Goal: Browse casually: Explore the website without a specific task or goal

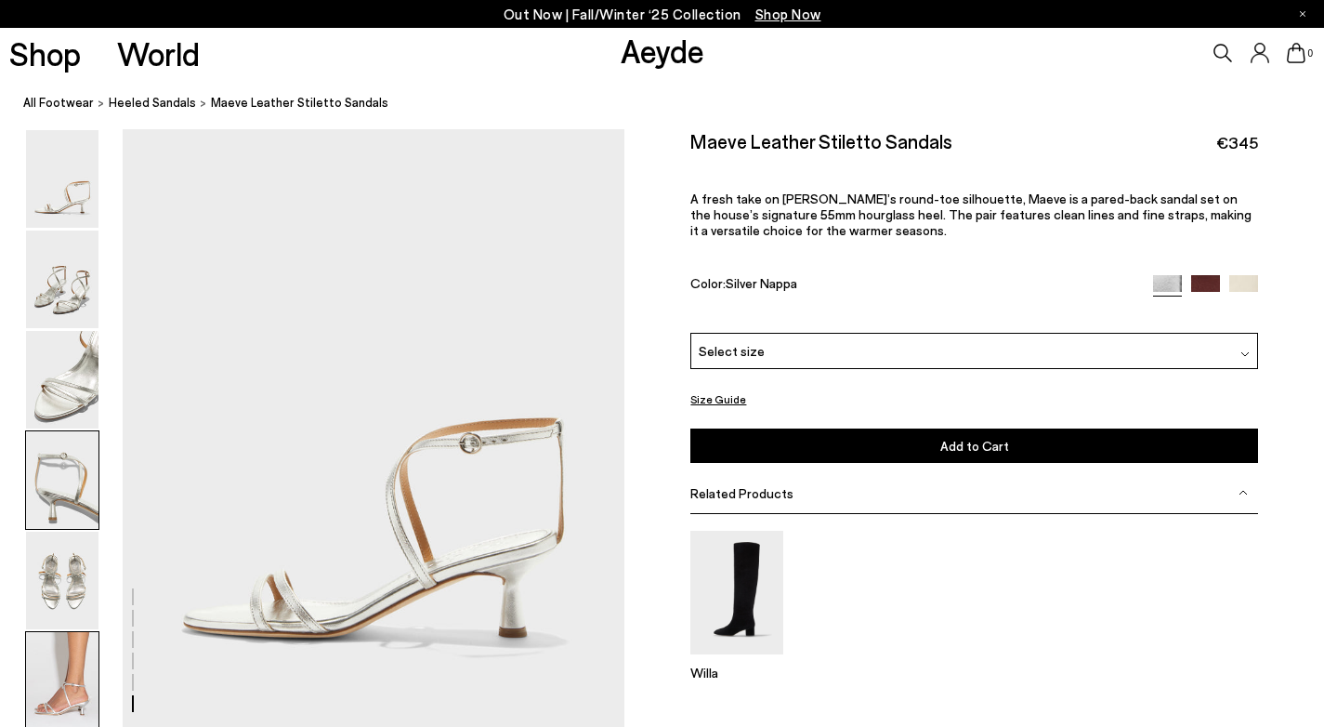
scroll to position [3418, 0]
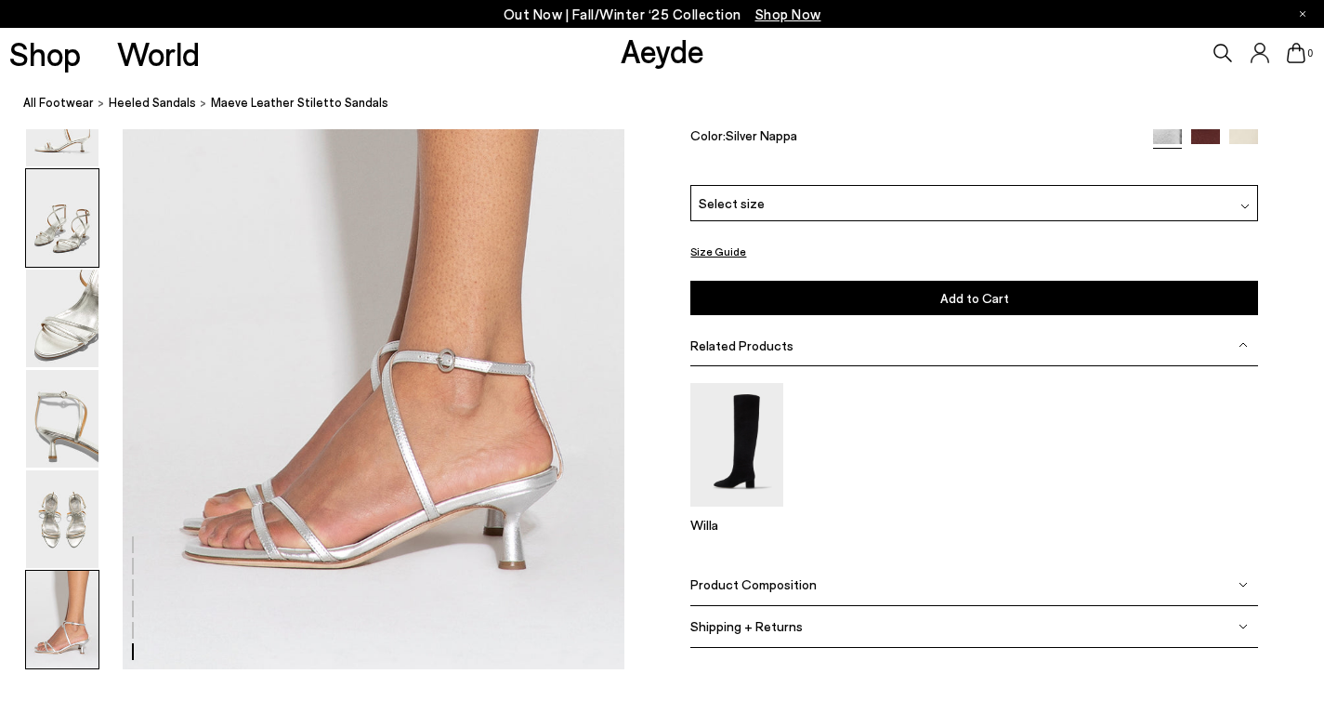
click at [54, 239] on img at bounding box center [62, 218] width 72 height 98
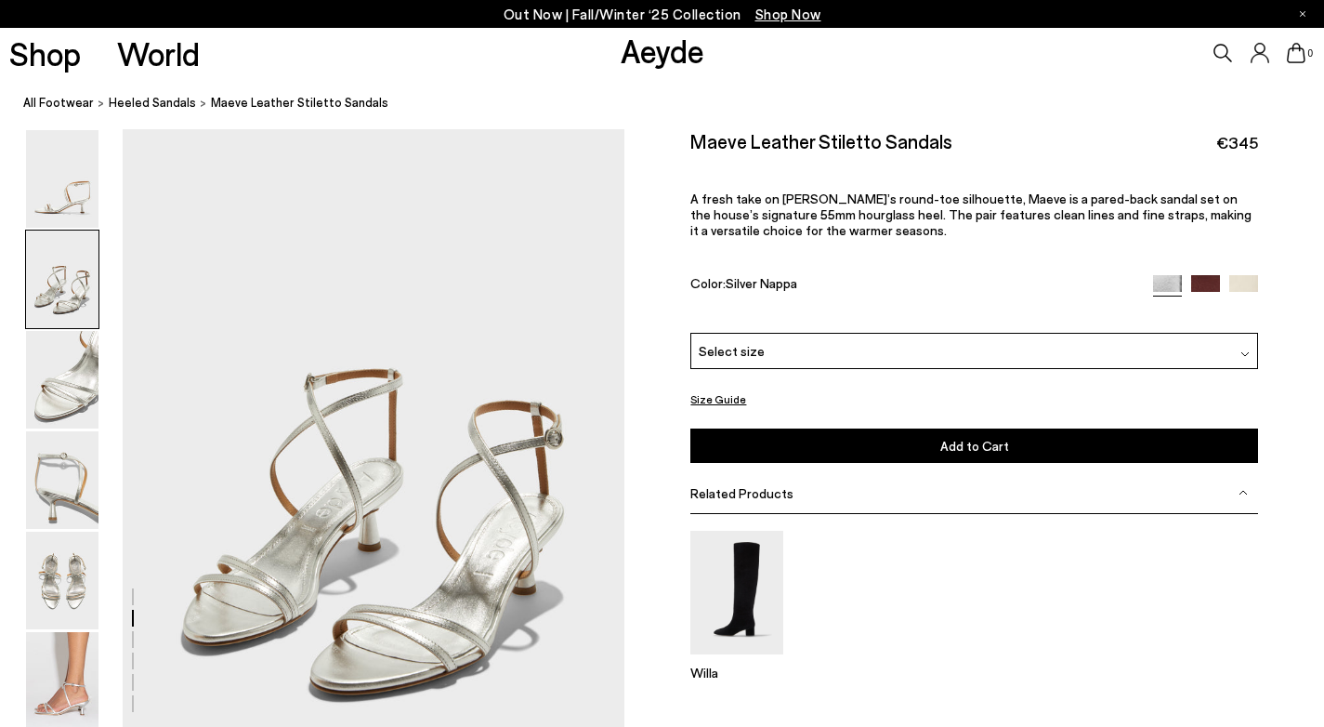
scroll to position [602, 0]
click at [43, 192] on img at bounding box center [62, 179] width 72 height 98
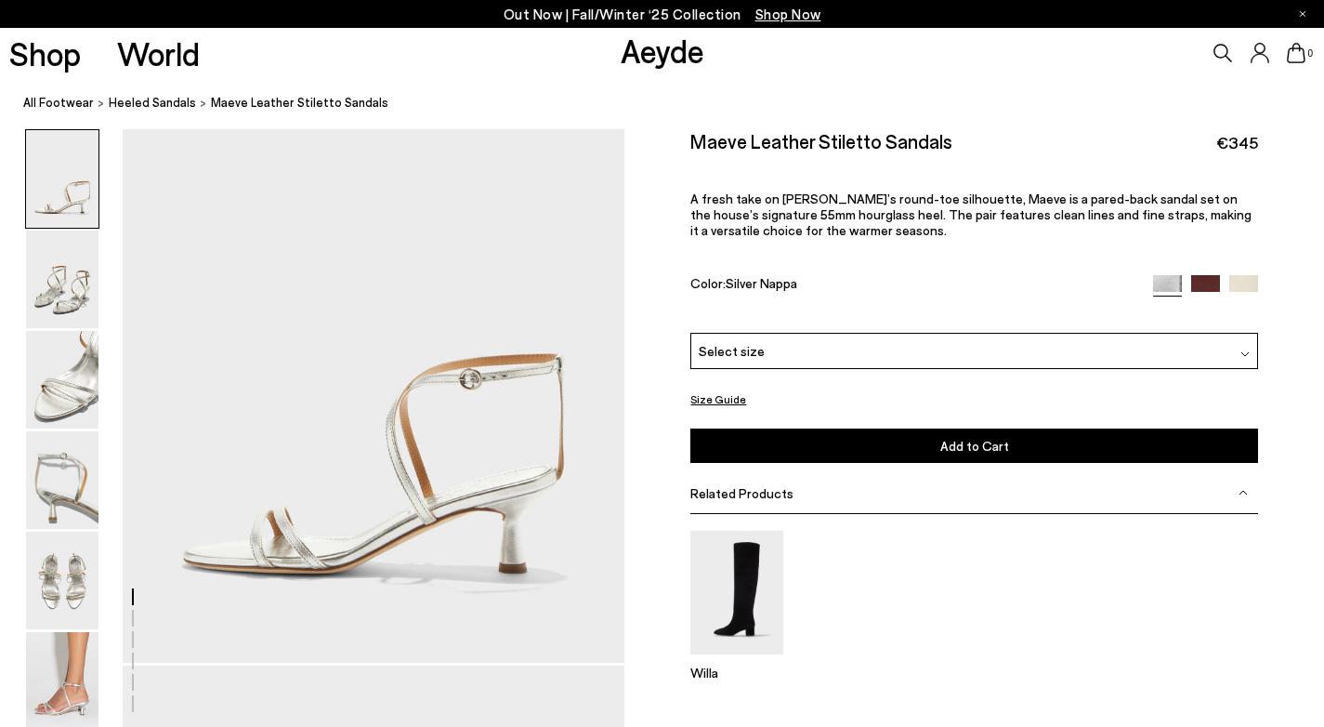
scroll to position [99, 0]
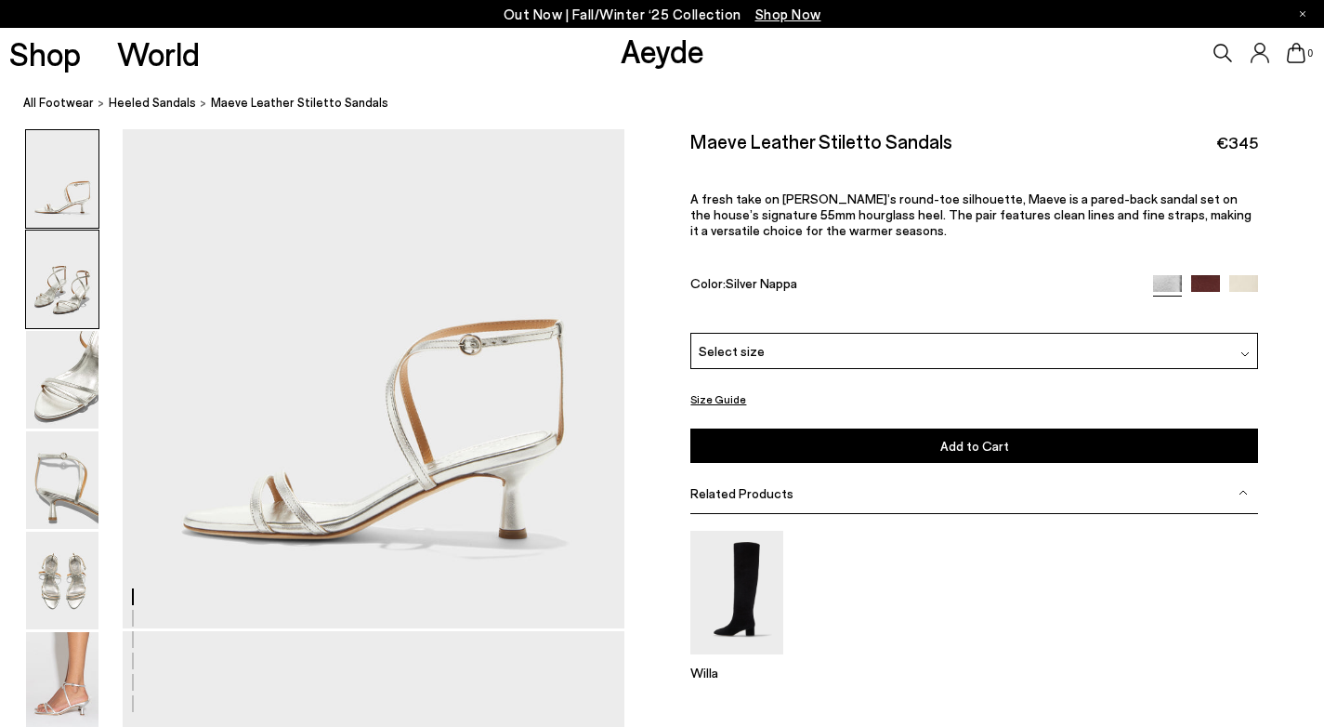
click at [46, 287] on img at bounding box center [62, 279] width 72 height 98
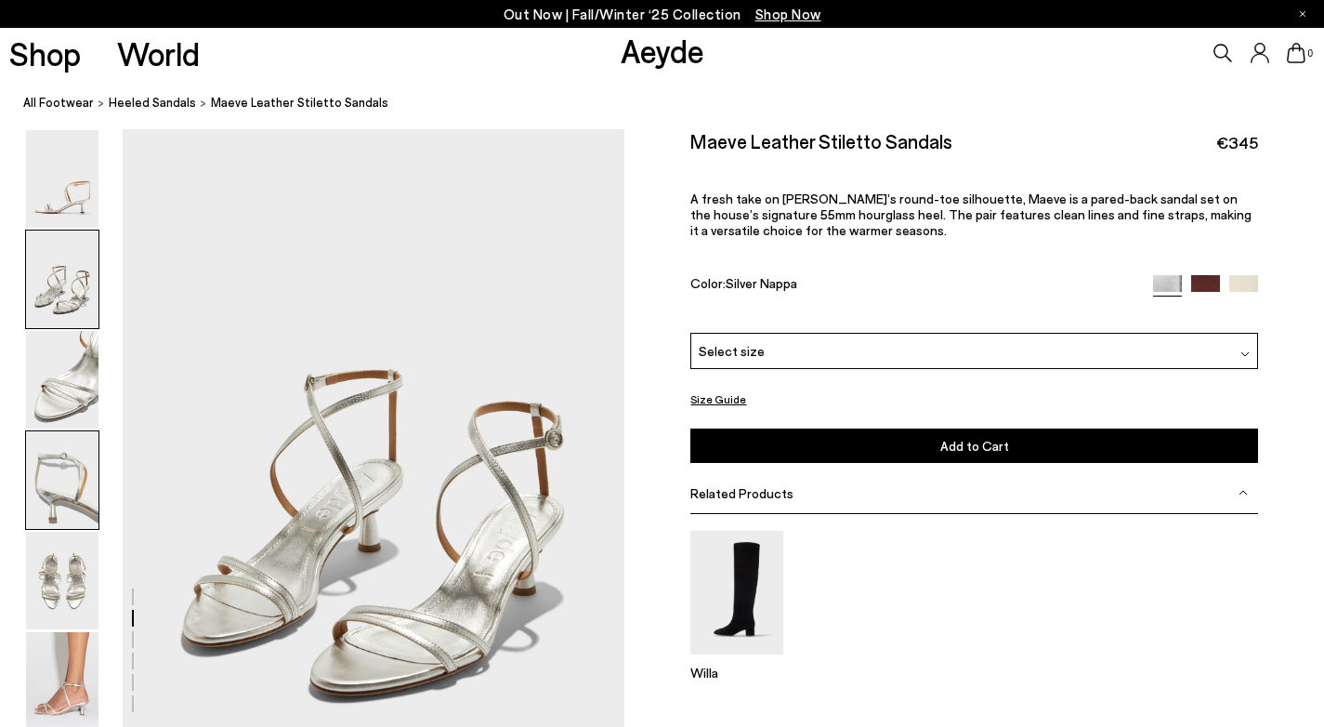
click at [49, 440] on img at bounding box center [62, 480] width 72 height 98
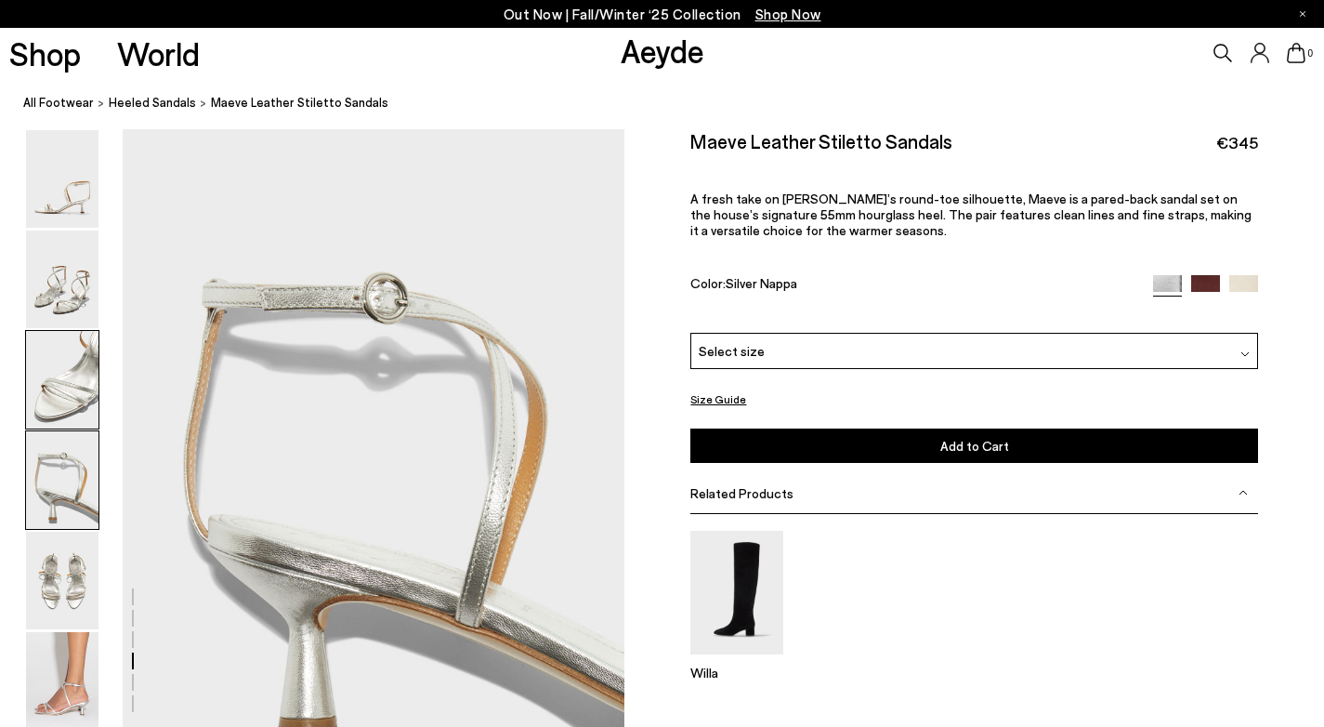
click at [73, 385] on img at bounding box center [62, 380] width 72 height 98
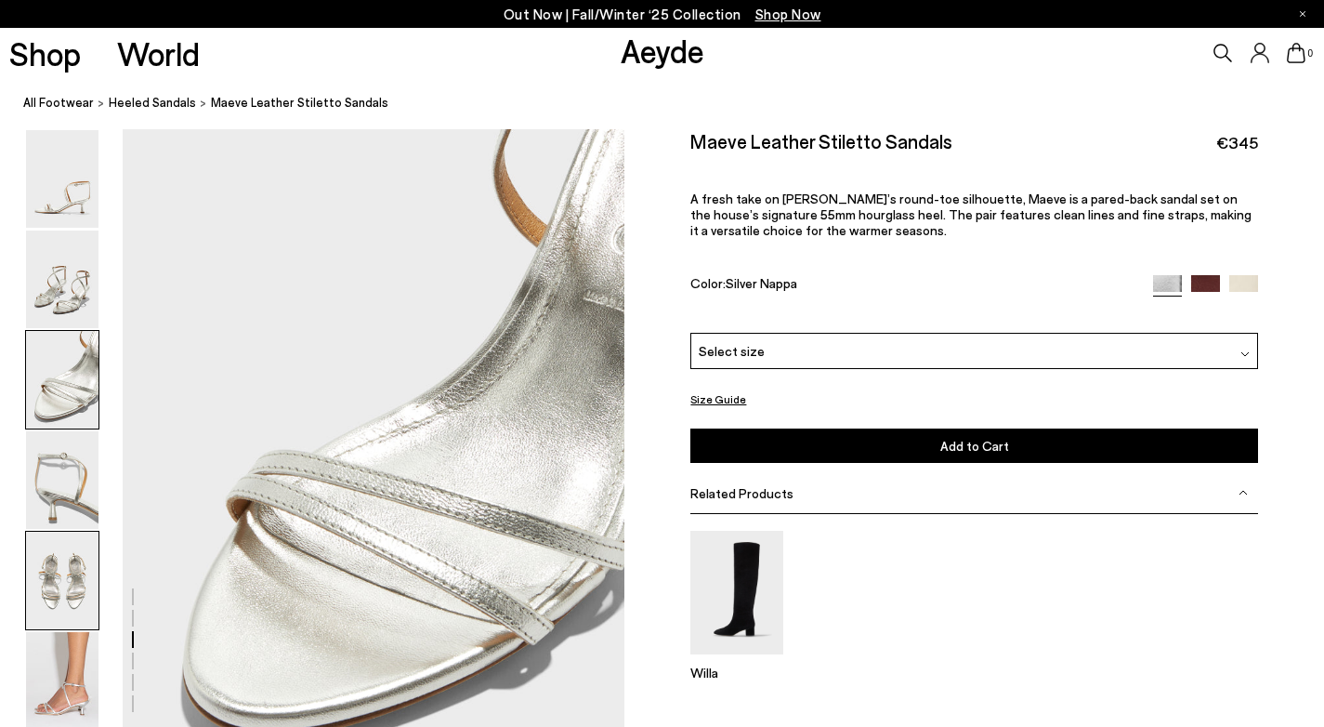
click at [54, 598] on img at bounding box center [62, 581] width 72 height 98
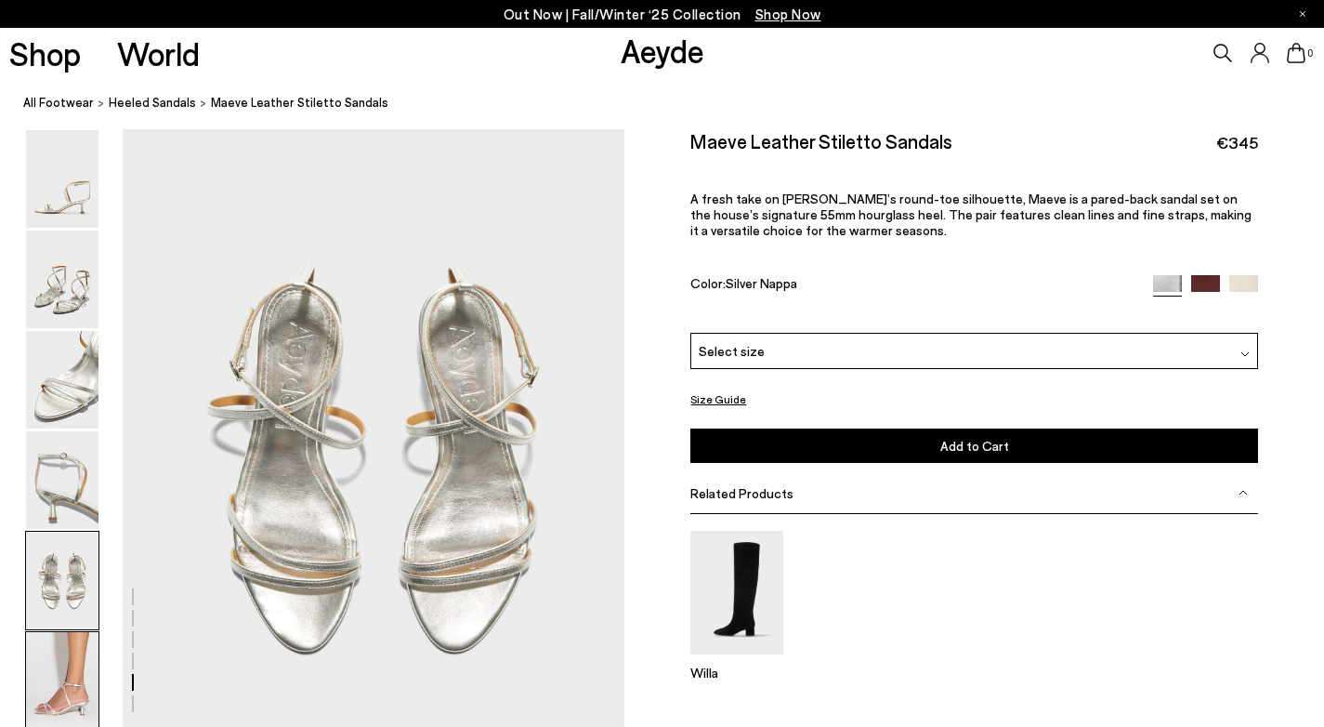
click at [70, 694] on img at bounding box center [62, 681] width 72 height 98
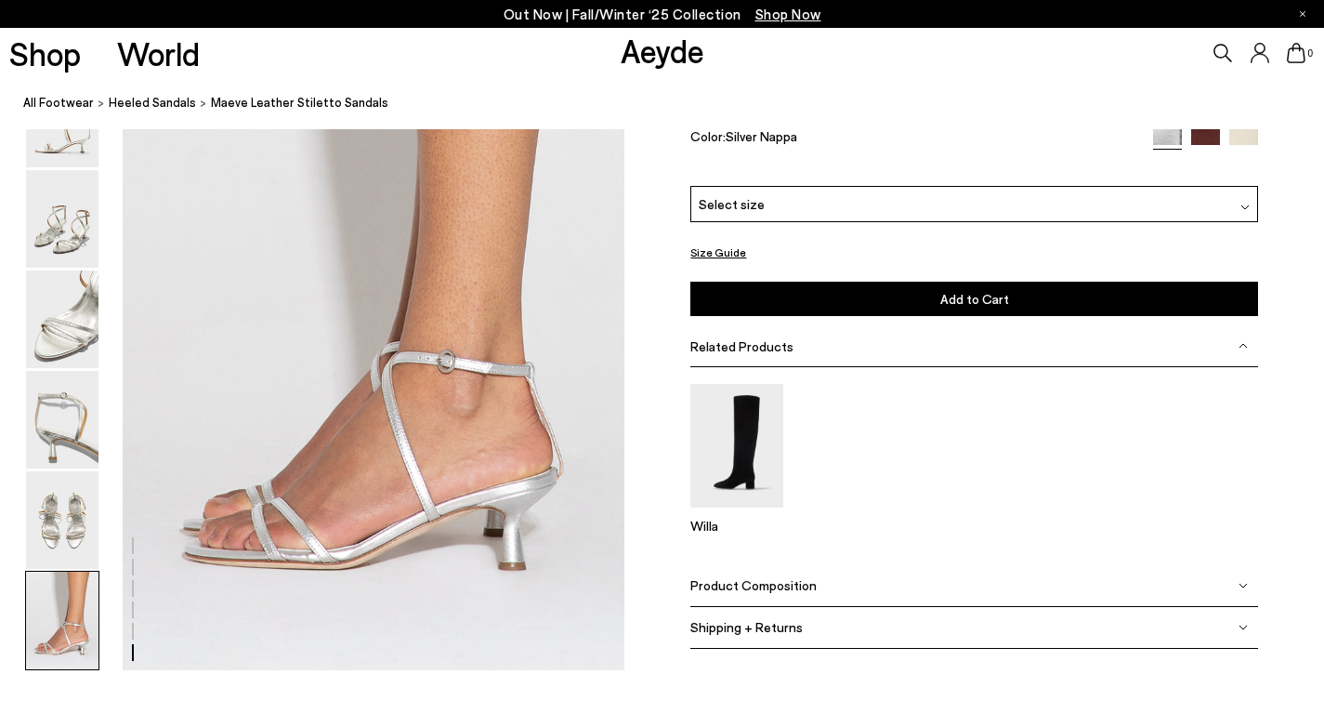
scroll to position [3418, 0]
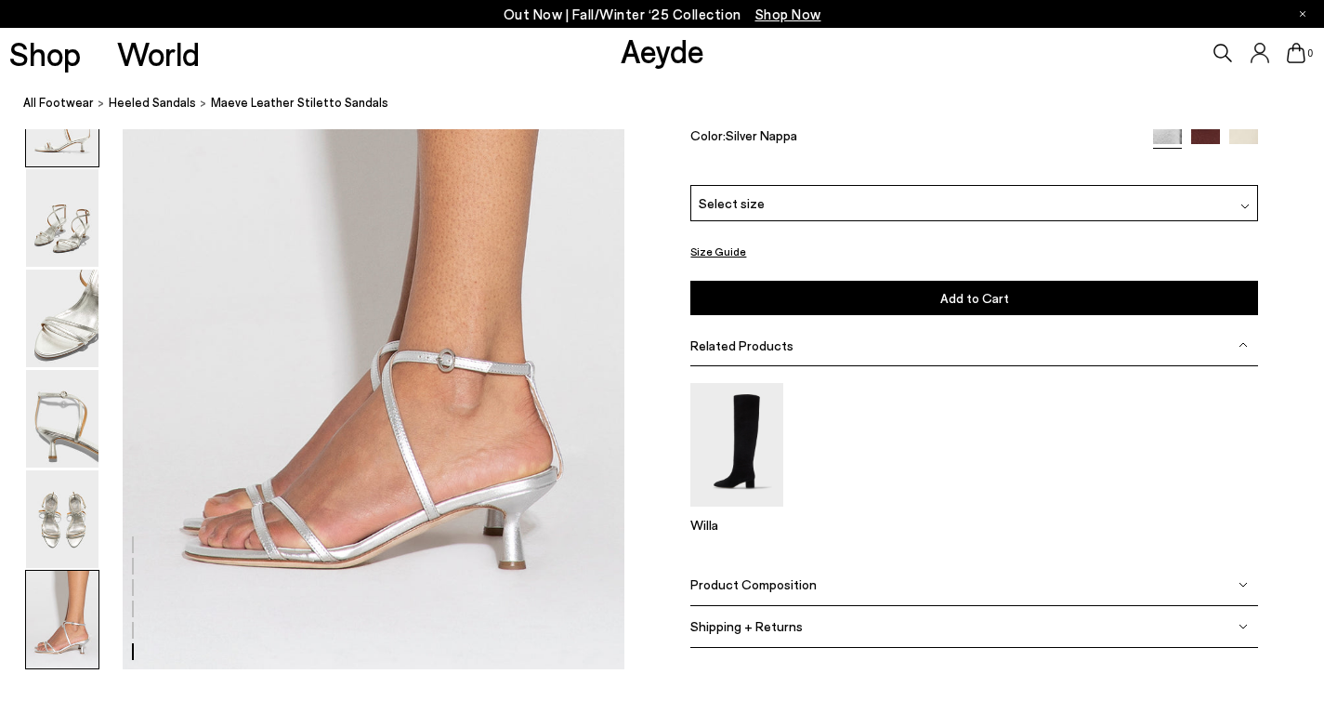
click at [79, 145] on img at bounding box center [62, 118] width 72 height 98
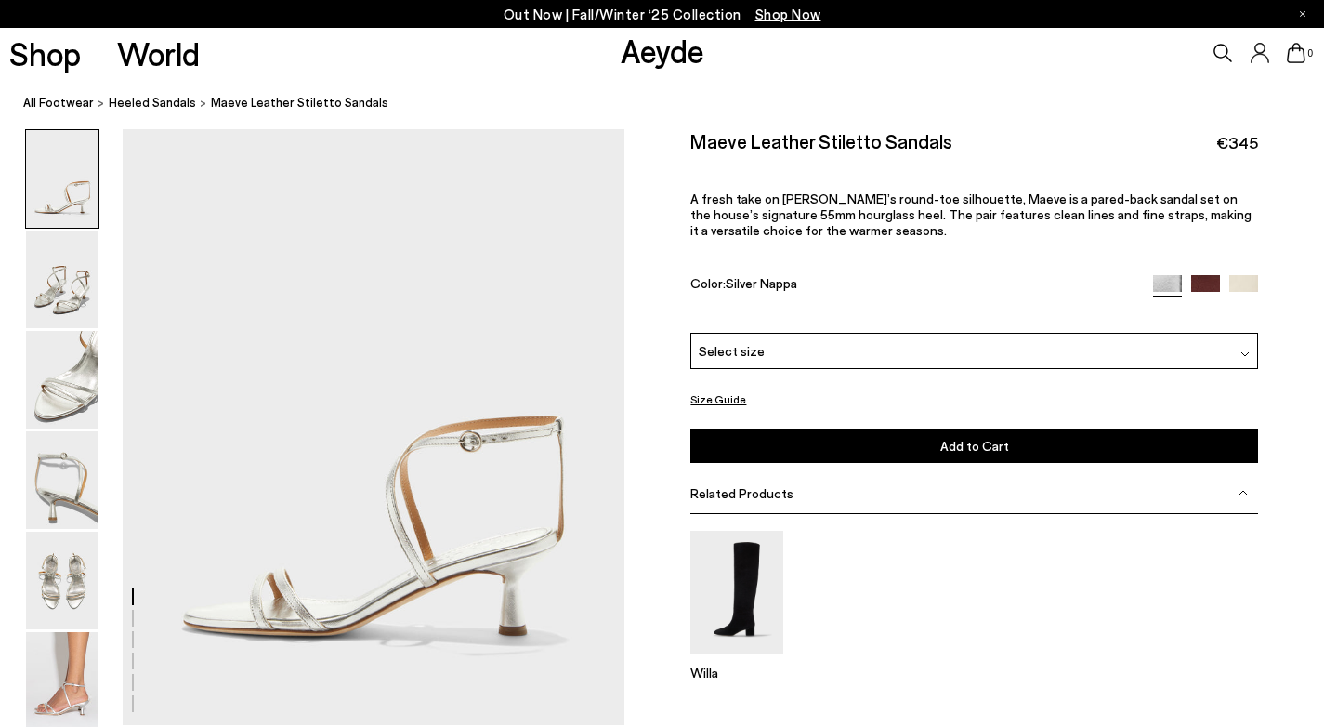
scroll to position [0, 0]
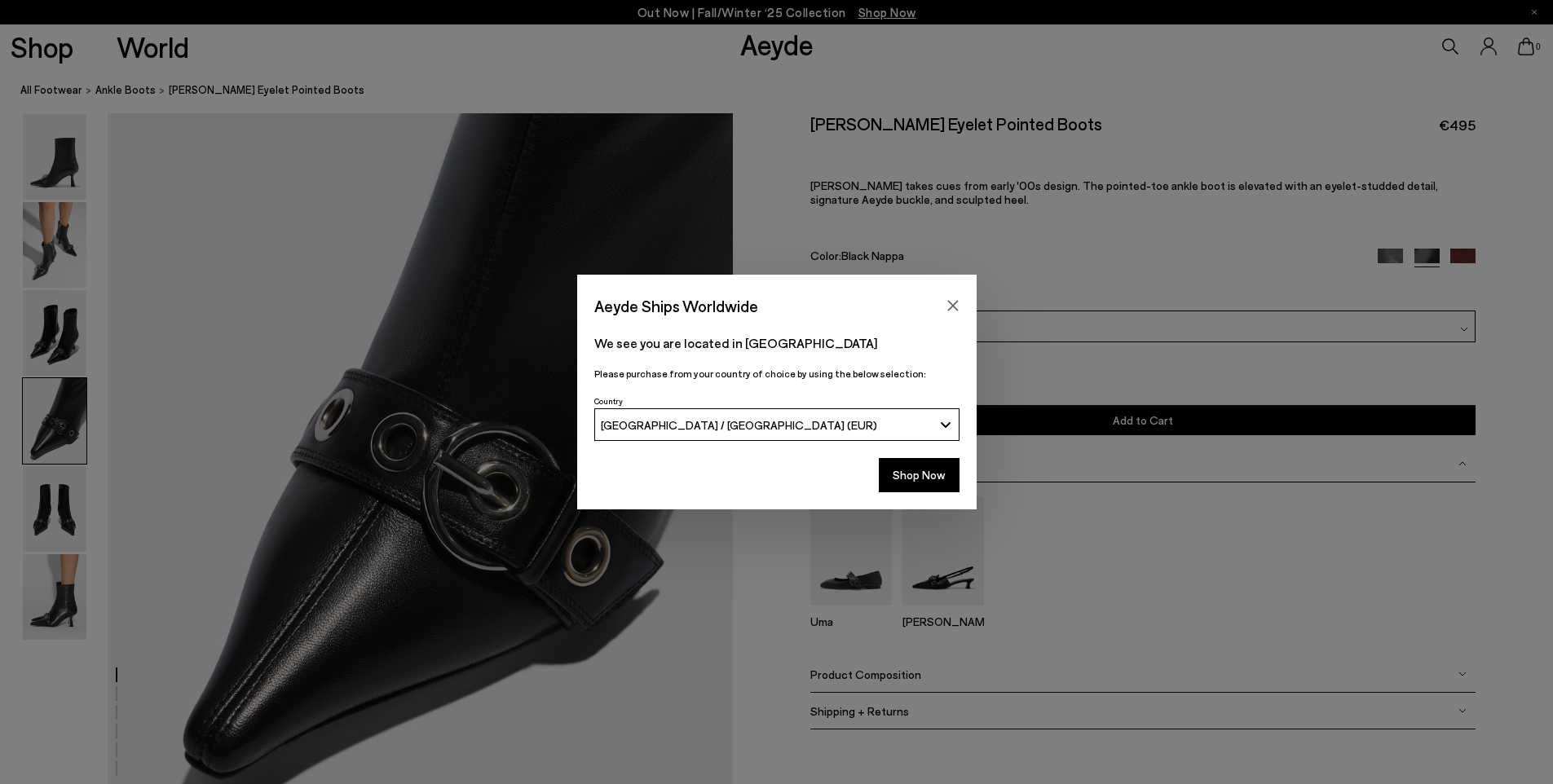
scroll to position [2599, 0]
click at [80, 368] on div "Aeyde Ships Worldwide We see you are located in [GEOGRAPHIC_DATA] Please purcha…" at bounding box center [776, 392] width 1553 height 235
click at [64, 319] on div "Aeyde Ships Worldwide We see you are located in [GEOGRAPHIC_DATA] Please purcha…" at bounding box center [776, 392] width 1553 height 235
click at [74, 133] on div "Aeyde Ships Worldwide We see you are located in [GEOGRAPHIC_DATA] Please purcha…" at bounding box center [776, 392] width 1553 height 784
click at [961, 303] on button "Close" at bounding box center [953, 306] width 25 height 25
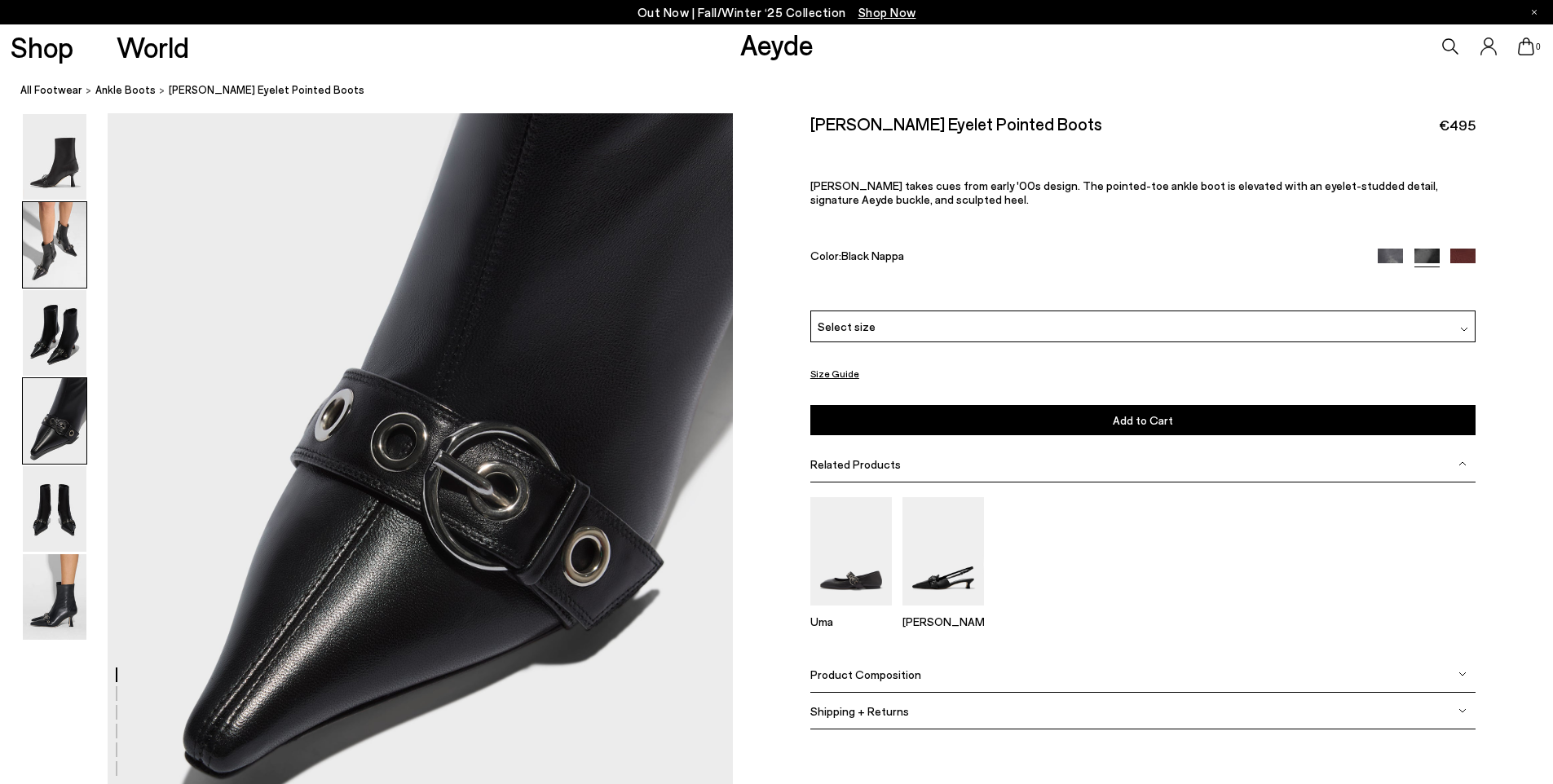
click at [45, 238] on img at bounding box center [54, 245] width 63 height 86
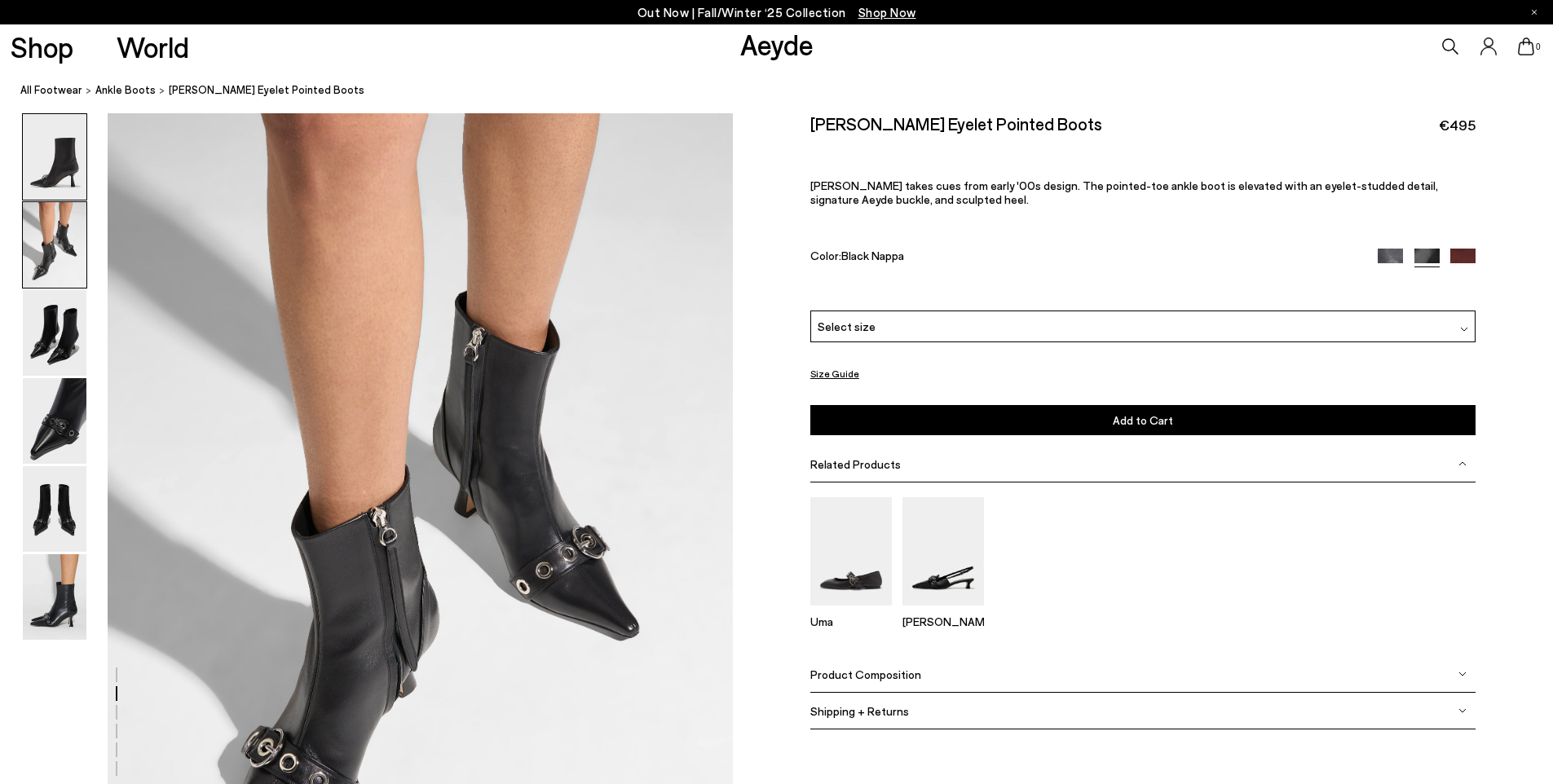
click at [63, 169] on img at bounding box center [54, 157] width 63 height 86
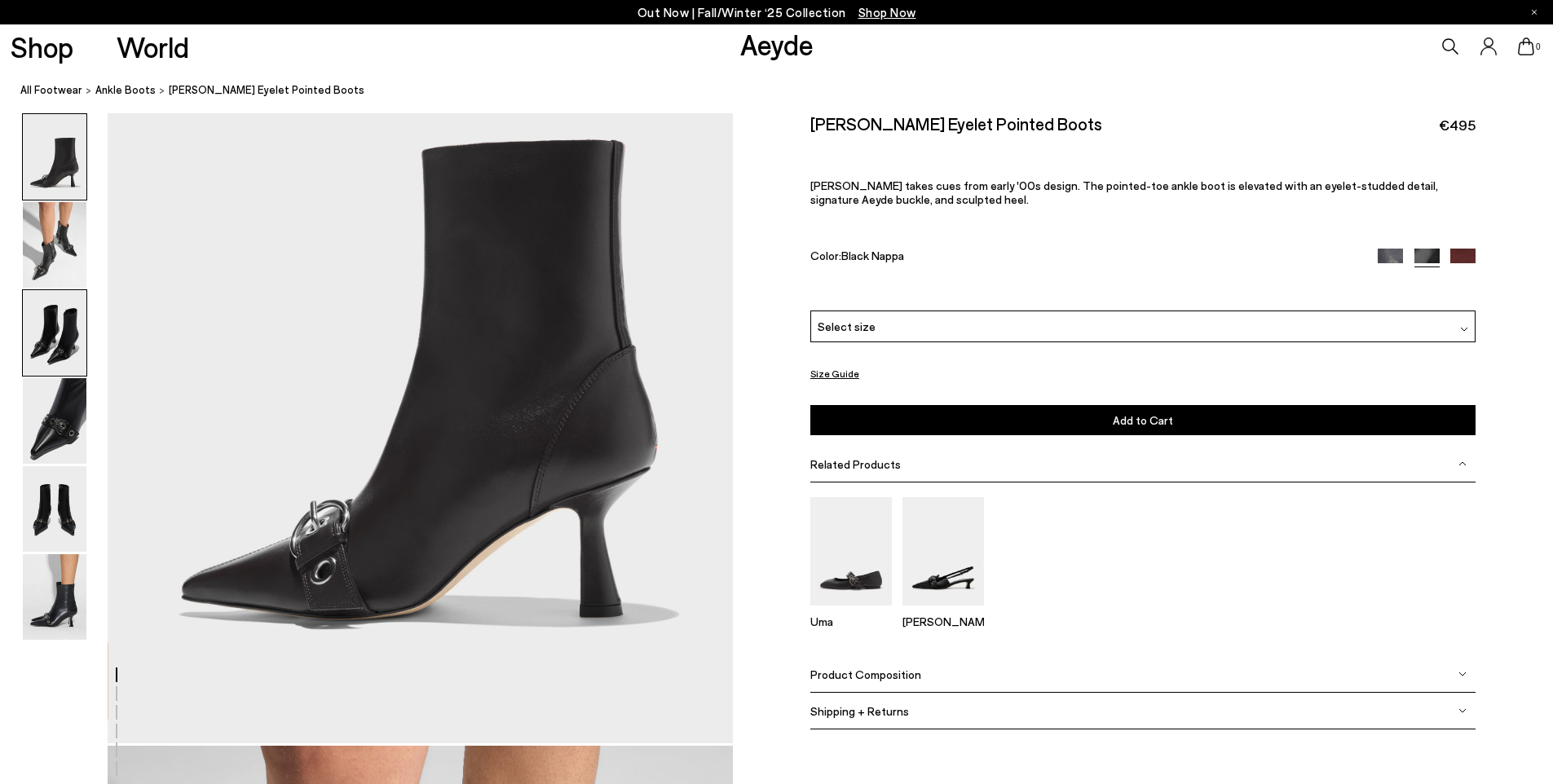
scroll to position [203, 0]
